Goal: Information Seeking & Learning: Learn about a topic

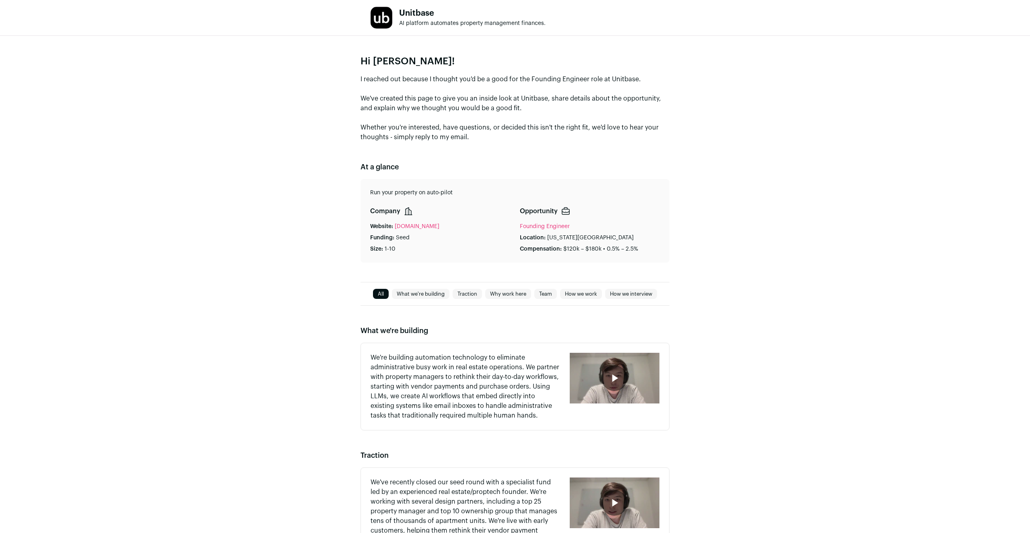
click at [457, 77] on p "I reached out because I thought you'd be a good for the Founding Engineer role …" at bounding box center [514, 108] width 309 height 68
click at [436, 101] on p "I reached out because I thought you'd be a good for the Founding Engineer role …" at bounding box center [514, 108] width 309 height 68
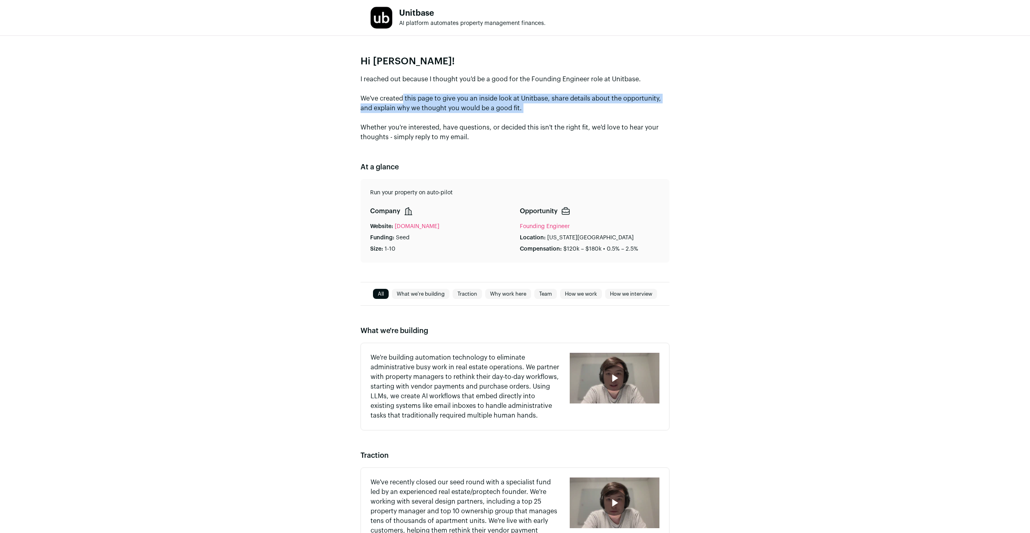
click at [436, 101] on p "I reached out because I thought you'd be a good for the Founding Engineer role …" at bounding box center [514, 108] width 309 height 68
click at [418, 131] on p "I reached out because I thought you'd be a good for the Founding Engineer role …" at bounding box center [514, 108] width 309 height 68
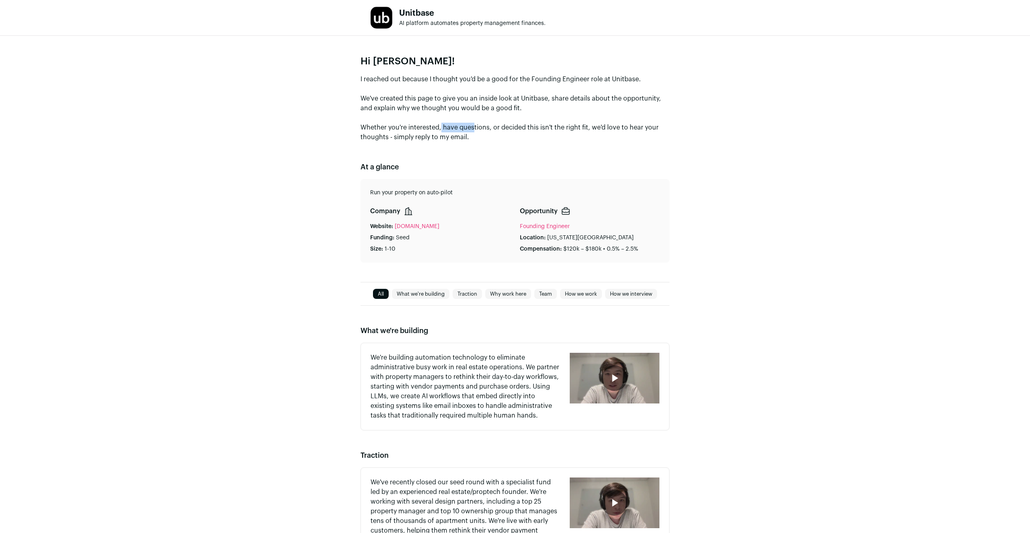
click at [418, 131] on p "I reached out because I thought you'd be a good for the Founding Engineer role …" at bounding box center [514, 108] width 309 height 68
click at [496, 89] on p "I reached out because I thought you'd be a good for the Founding Engineer role …" at bounding box center [514, 108] width 309 height 68
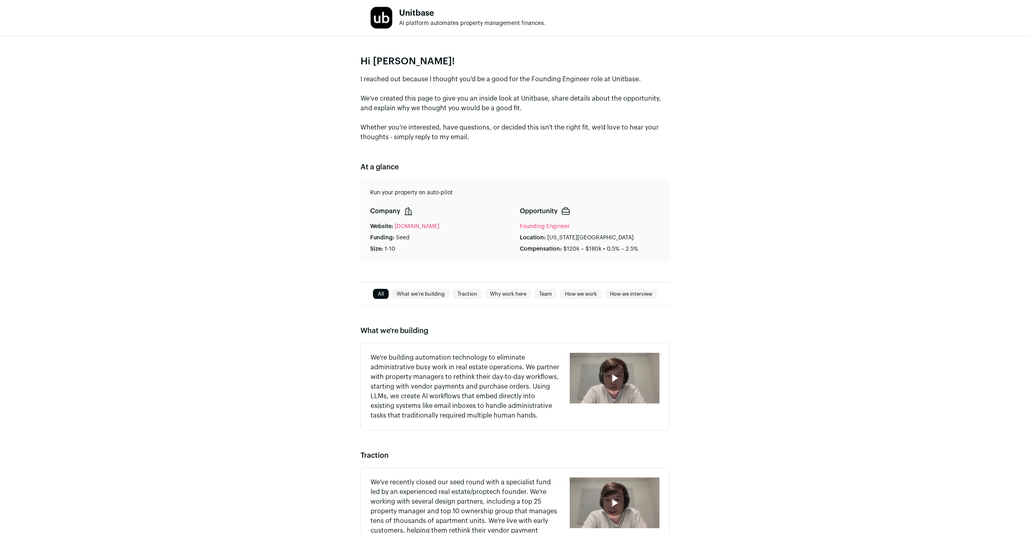
click at [521, 100] on p "I reached out because I thought you'd be a good for the Founding Engineer role …" at bounding box center [514, 108] width 309 height 68
